Goal: Task Accomplishment & Management: Use online tool/utility

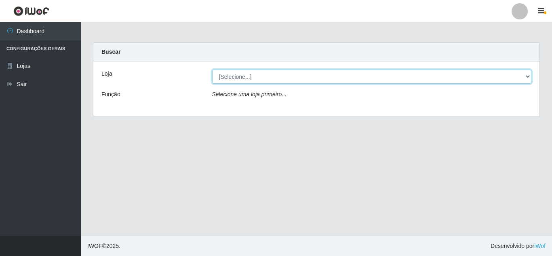
click at [289, 79] on select "[Selecione...] Queiroz Atacadão - [GEOGRAPHIC_DATA]" at bounding box center [371, 76] width 319 height 14
select select "225"
click at [212, 69] on select "[Selecione...] Queiroz Atacadão - [GEOGRAPHIC_DATA]" at bounding box center [371, 76] width 319 height 14
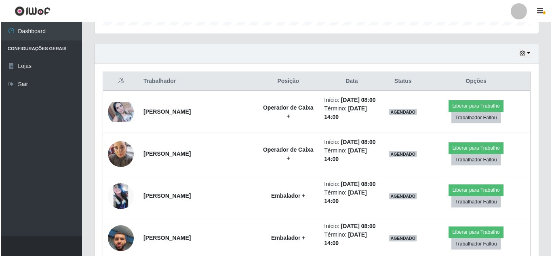
scroll to position [262, 0]
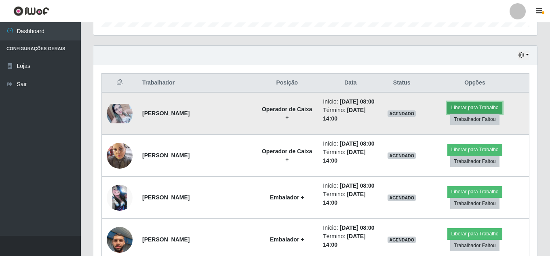
click at [488, 107] on button "Liberar para Trabalho" at bounding box center [474, 107] width 55 height 11
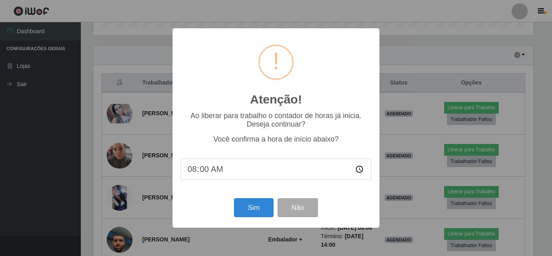
scroll to position [168, 440]
click at [266, 204] on button "Sim" at bounding box center [253, 207] width 39 height 19
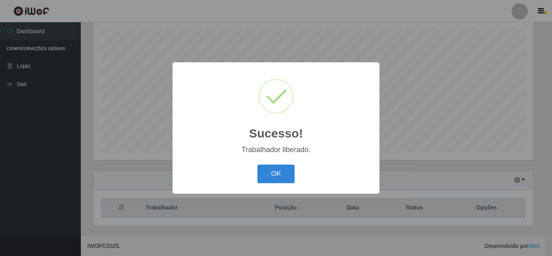
click at [268, 185] on div "OK Cancel" at bounding box center [275, 173] width 191 height 23
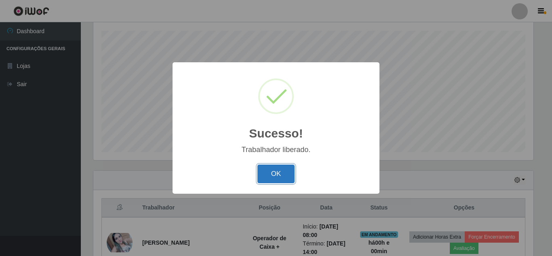
click at [275, 173] on button "OK" at bounding box center [276, 173] width 38 height 19
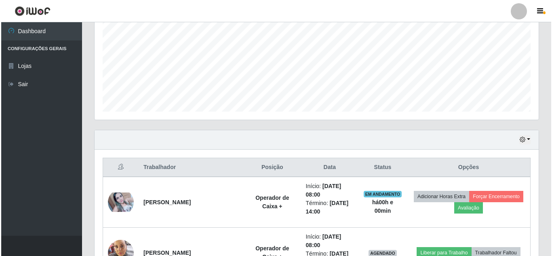
scroll to position [334, 0]
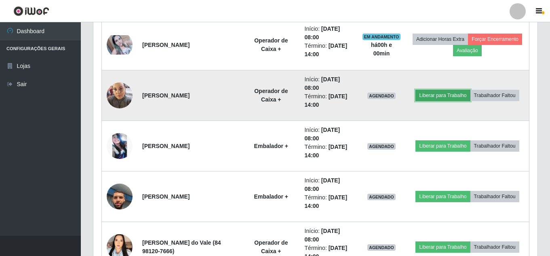
click at [460, 90] on button "Liberar para Trabalho" at bounding box center [442, 95] width 55 height 11
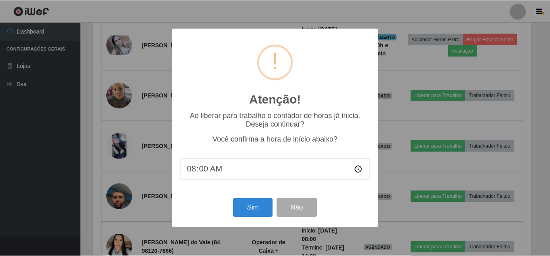
scroll to position [168, 440]
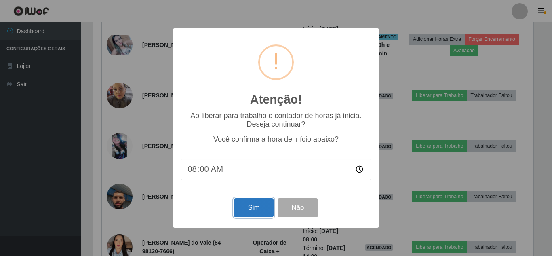
click at [259, 211] on button "Sim" at bounding box center [253, 207] width 39 height 19
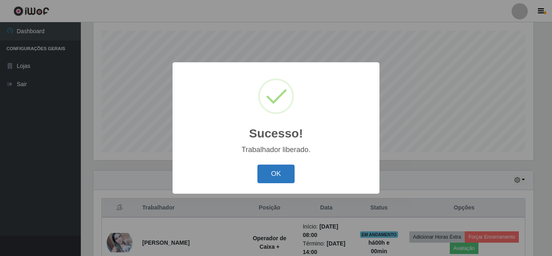
click at [278, 171] on button "OK" at bounding box center [276, 173] width 38 height 19
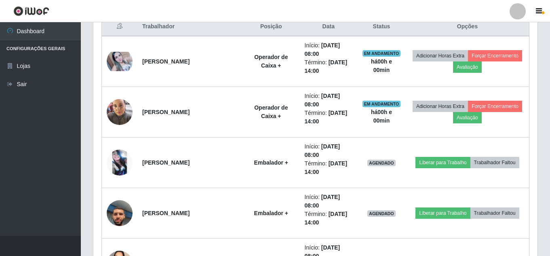
scroll to position [325, 0]
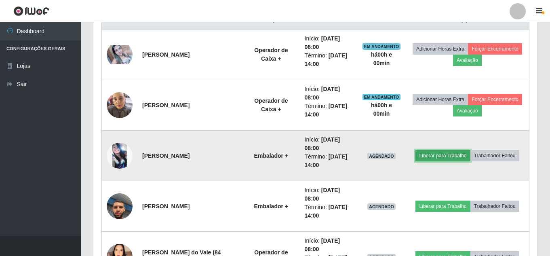
click at [470, 150] on button "Liberar para Trabalho" at bounding box center [442, 155] width 55 height 11
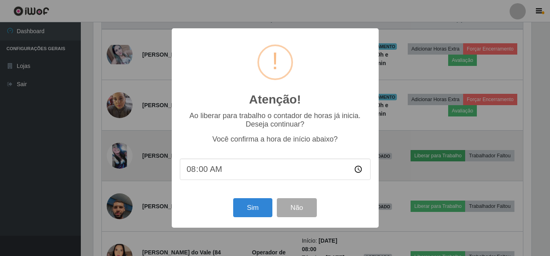
scroll to position [168, 440]
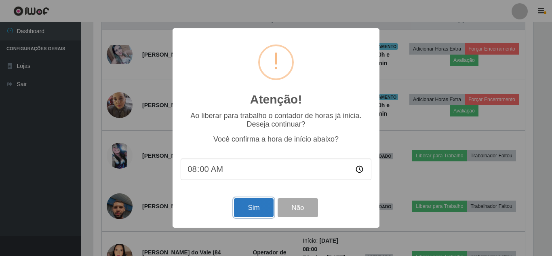
click at [259, 211] on button "Sim" at bounding box center [253, 207] width 39 height 19
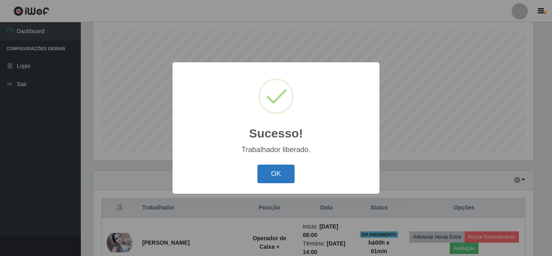
click at [271, 176] on button "OK" at bounding box center [276, 173] width 38 height 19
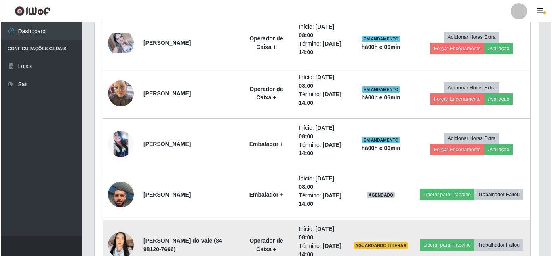
scroll to position [403, 0]
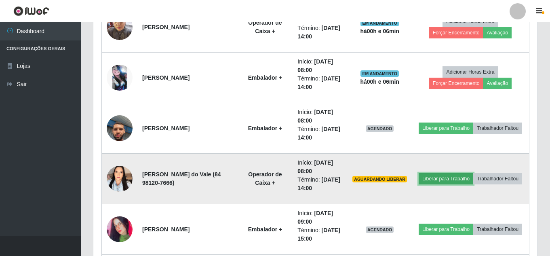
click at [473, 173] on button "Liberar para Trabalho" at bounding box center [445, 178] width 55 height 11
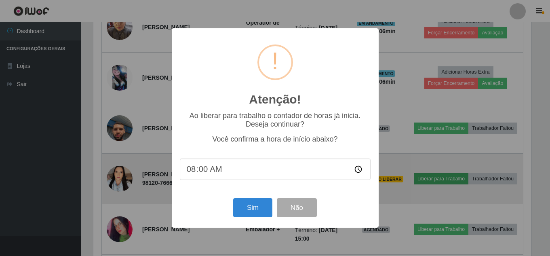
scroll to position [168, 440]
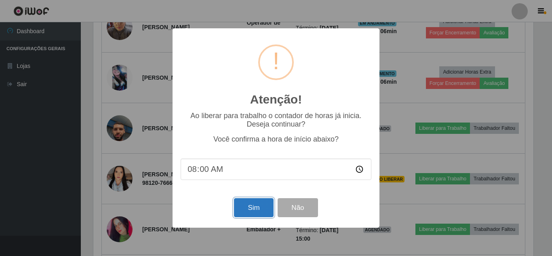
click at [241, 200] on button "Sim" at bounding box center [253, 207] width 39 height 19
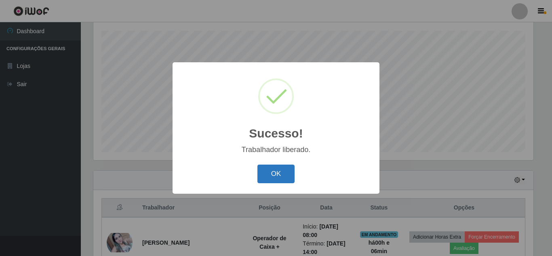
click at [277, 170] on button "OK" at bounding box center [276, 173] width 38 height 19
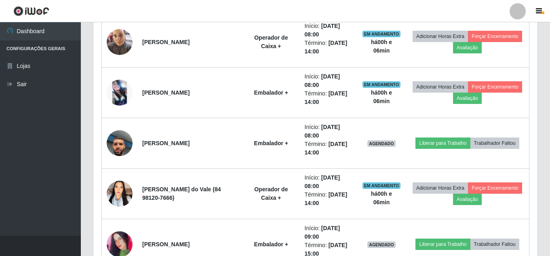
scroll to position [427, 0]
